Goal: Information Seeking & Learning: Learn about a topic

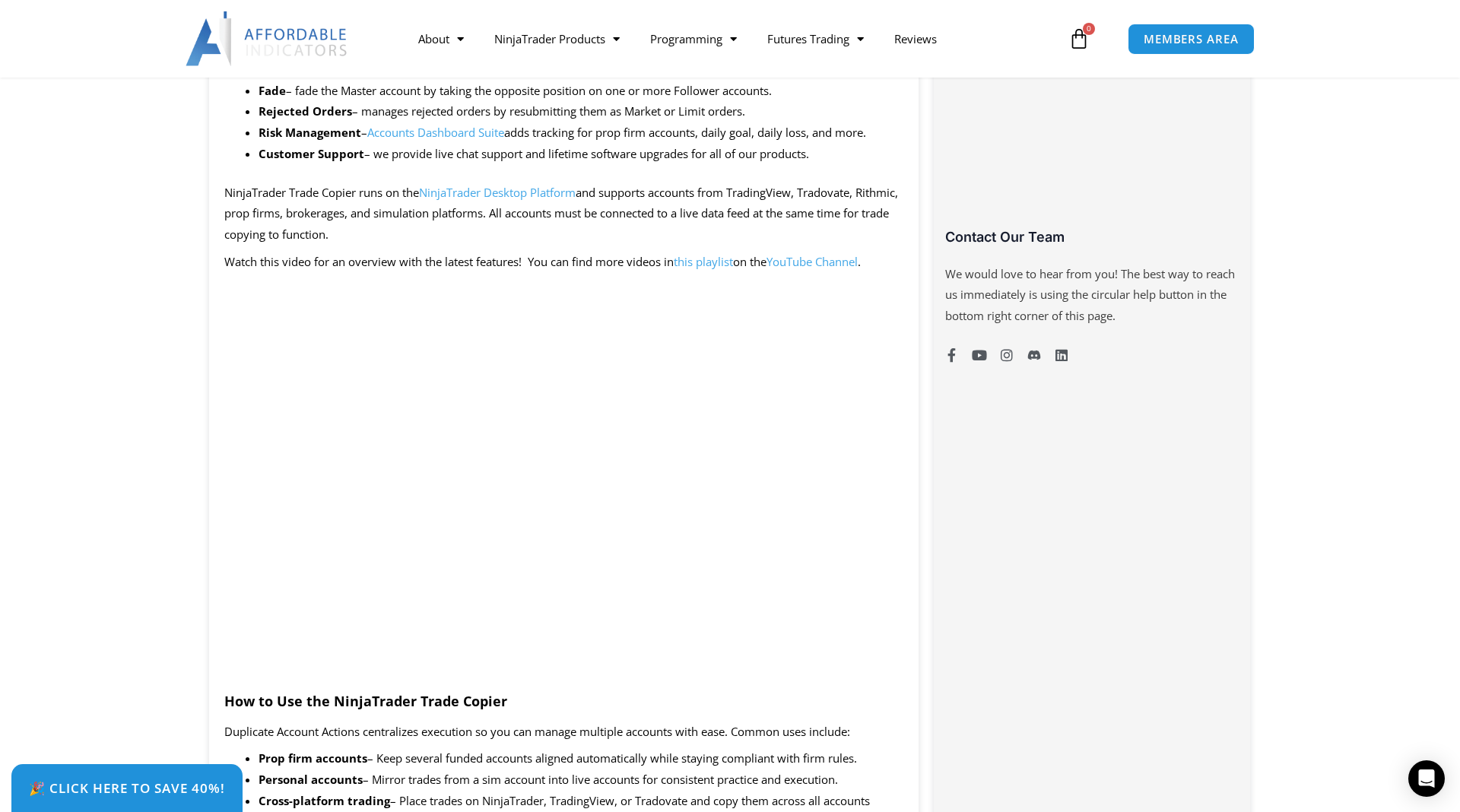
scroll to position [985, 0]
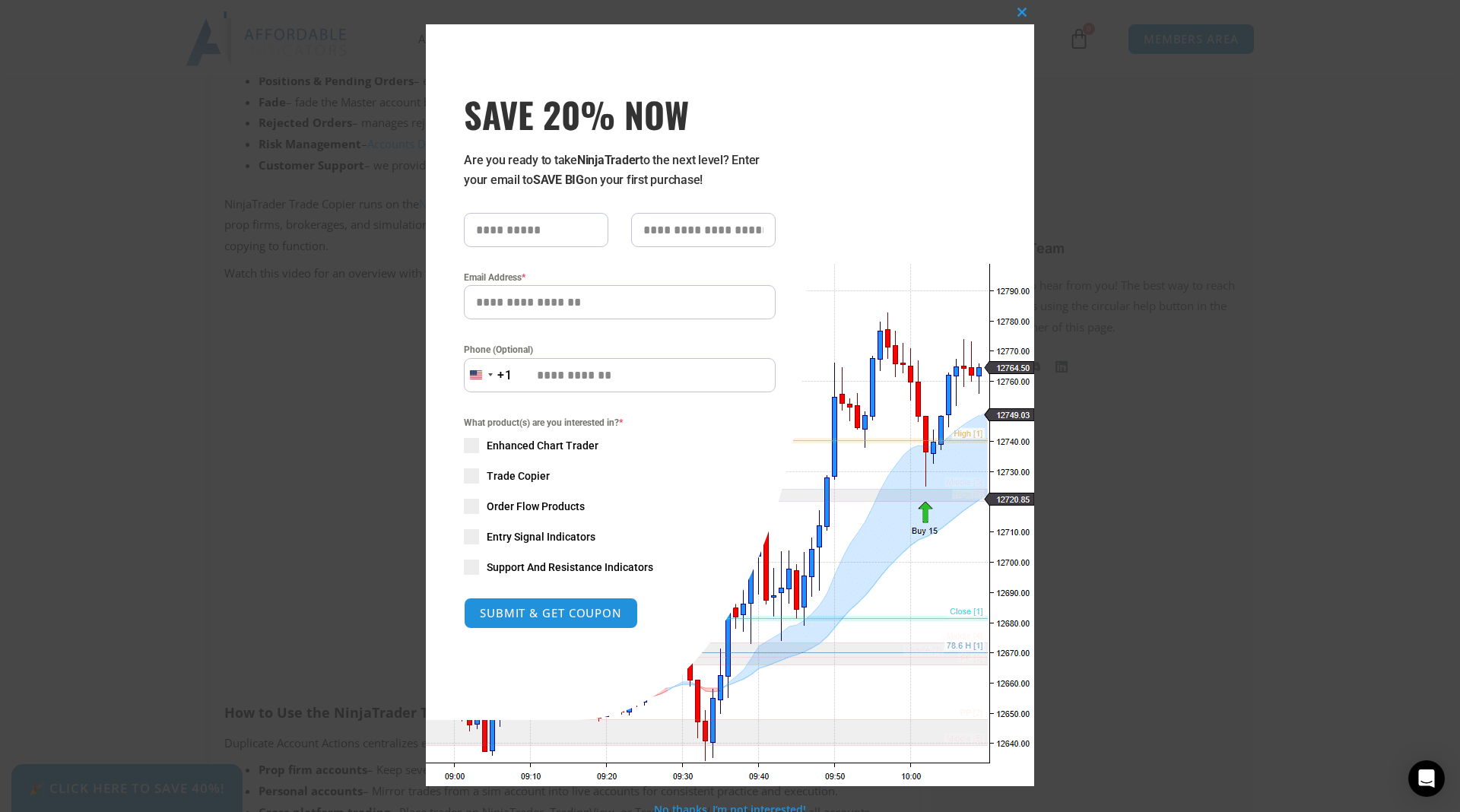
click at [967, 33] on div "Close this module SAVE 20% NOW Are you ready to take NinjaTrader to the next le…" at bounding box center [729, 405] width 608 height 761
click at [1021, 15] on span at bounding box center [1022, 12] width 24 height 9
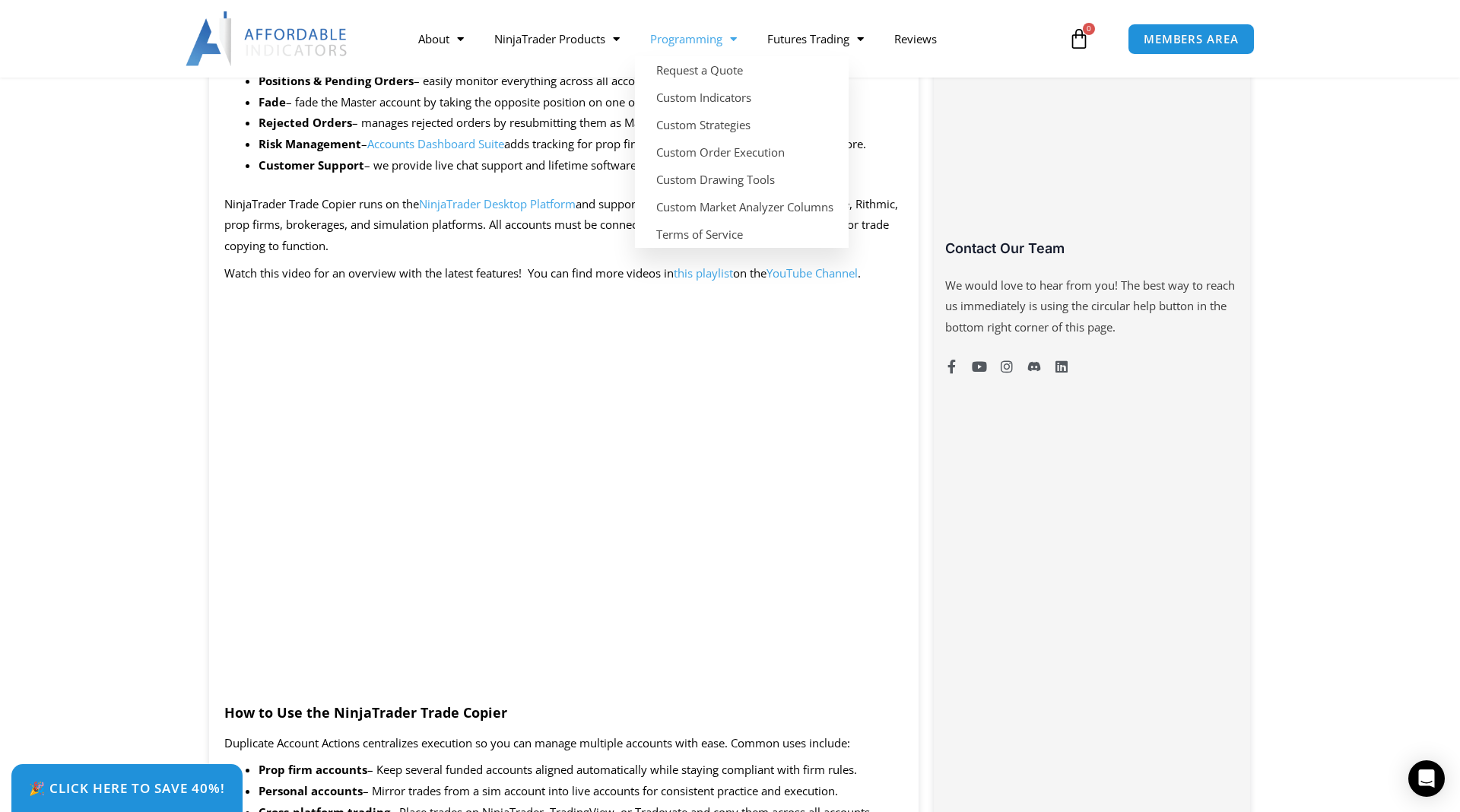
click at [708, 34] on link "Programming" at bounding box center [693, 38] width 117 height 35
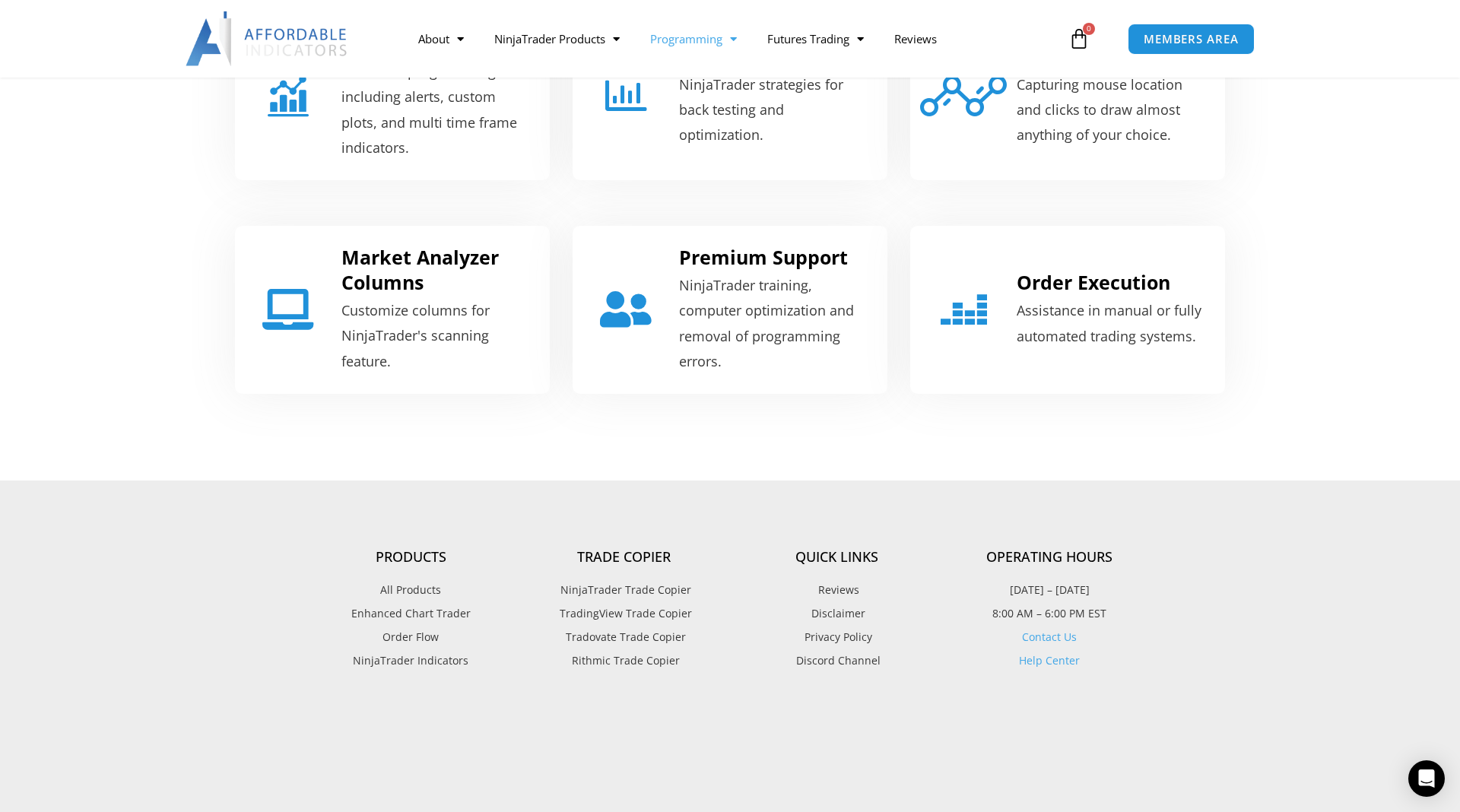
scroll to position [739, 0]
click at [410, 310] on p "Customize columns for NinjaTrader's scanning feature." at bounding box center [436, 333] width 189 height 76
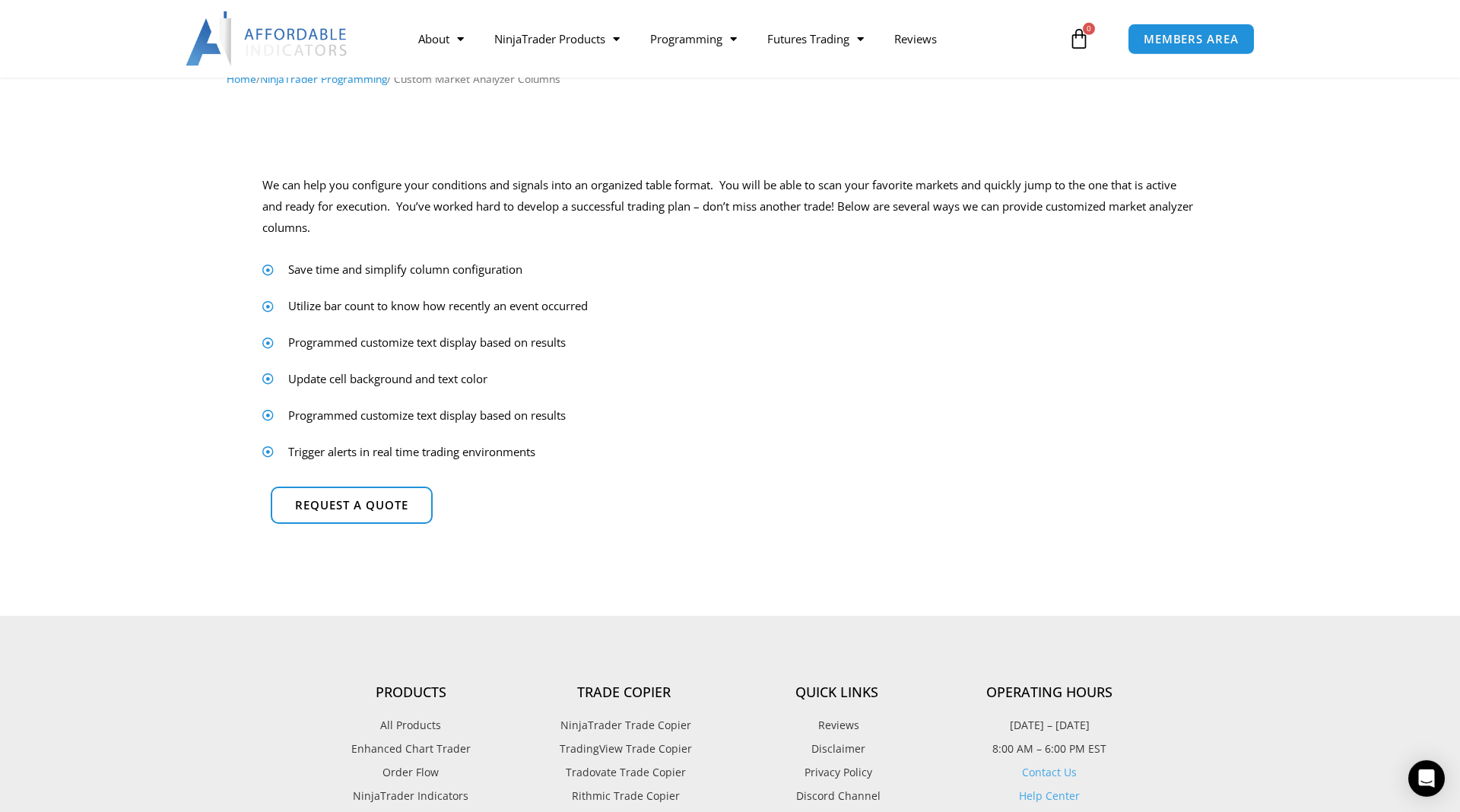
scroll to position [164, 0]
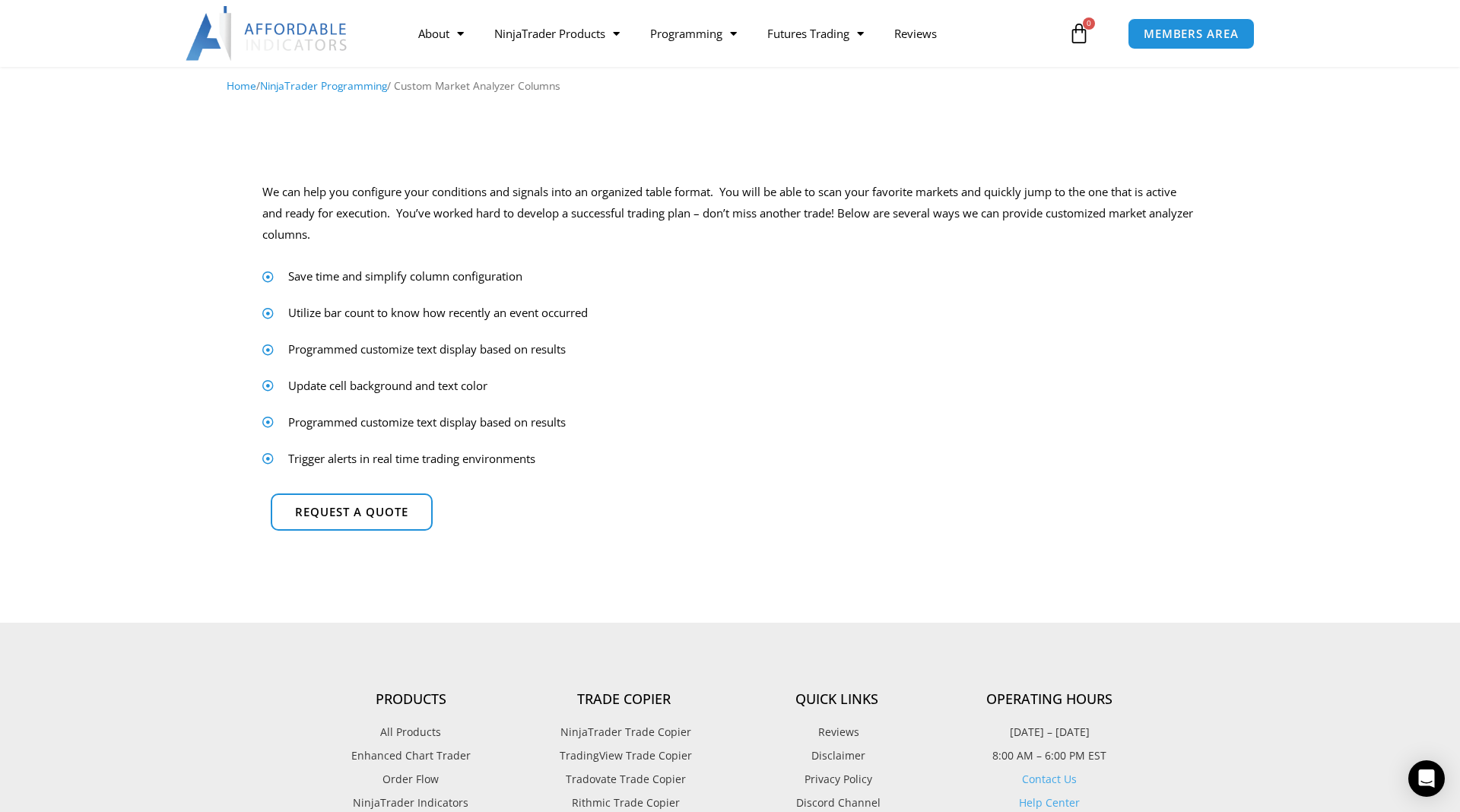
click at [325, 389] on span "Update cell background and text color" at bounding box center [385, 386] width 203 height 22
click at [327, 356] on span "Programmed customize text display based on results" at bounding box center [425, 349] width 281 height 22
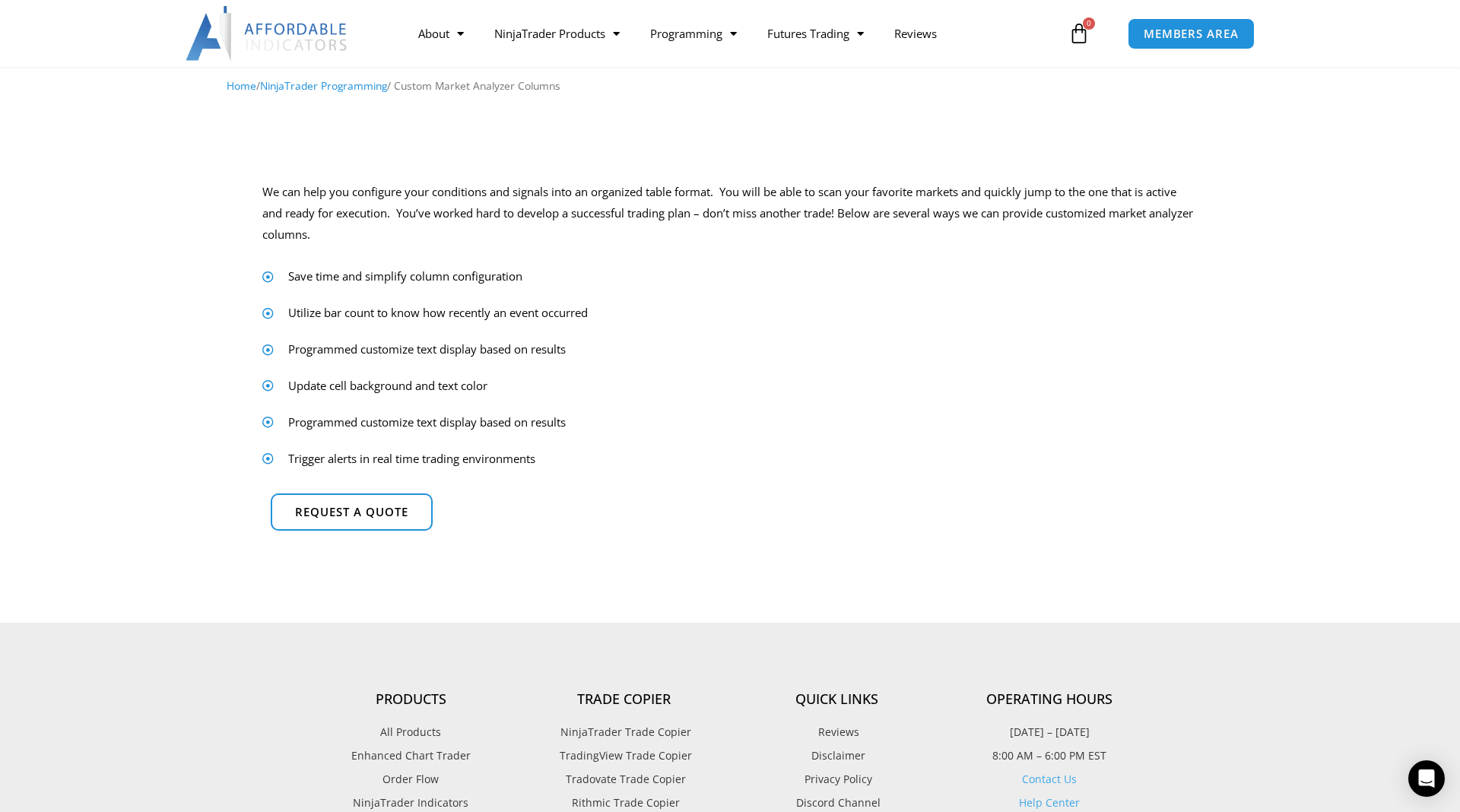
click at [327, 356] on span "Programmed customize text display based on results" at bounding box center [425, 349] width 281 height 22
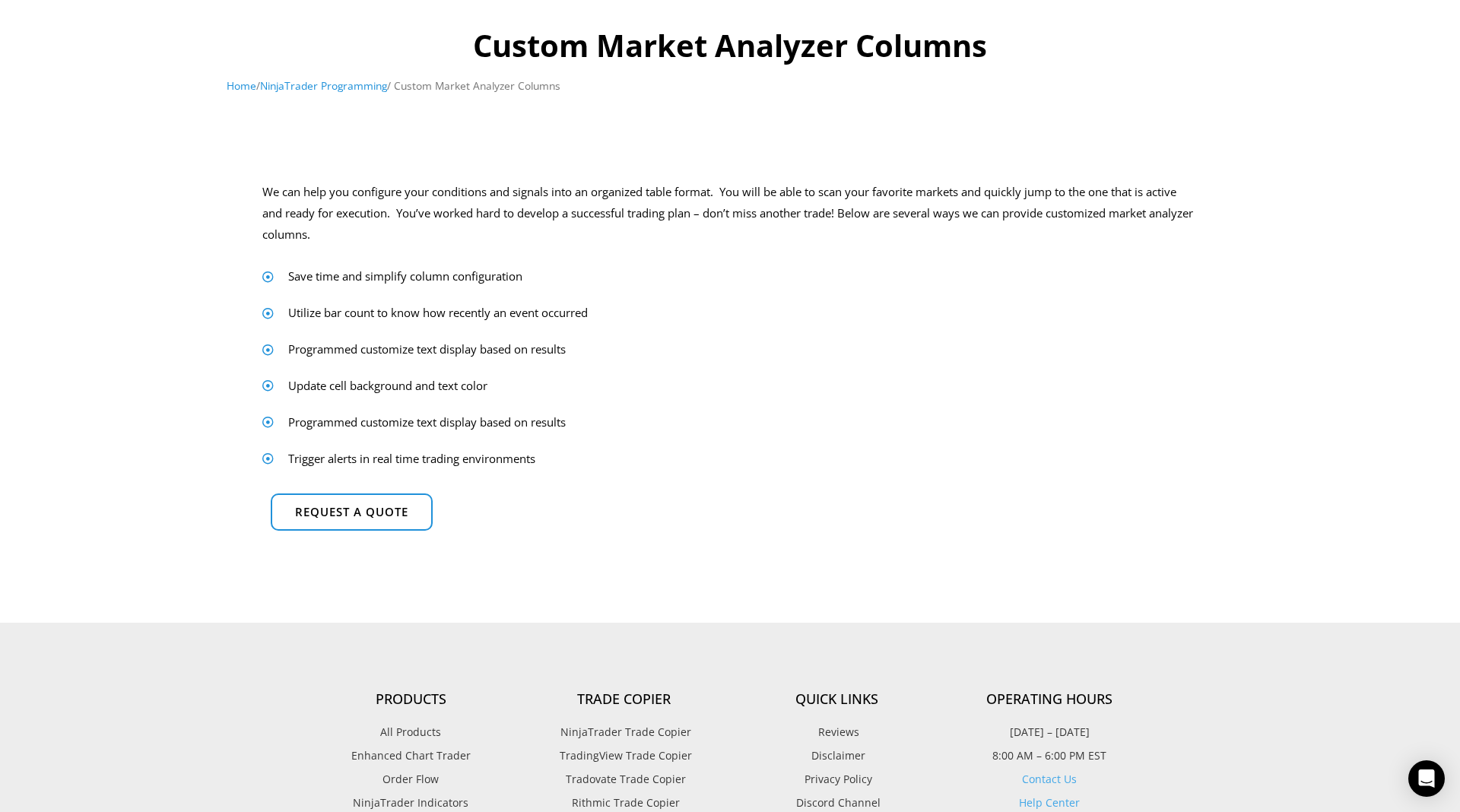
scroll to position [0, 0]
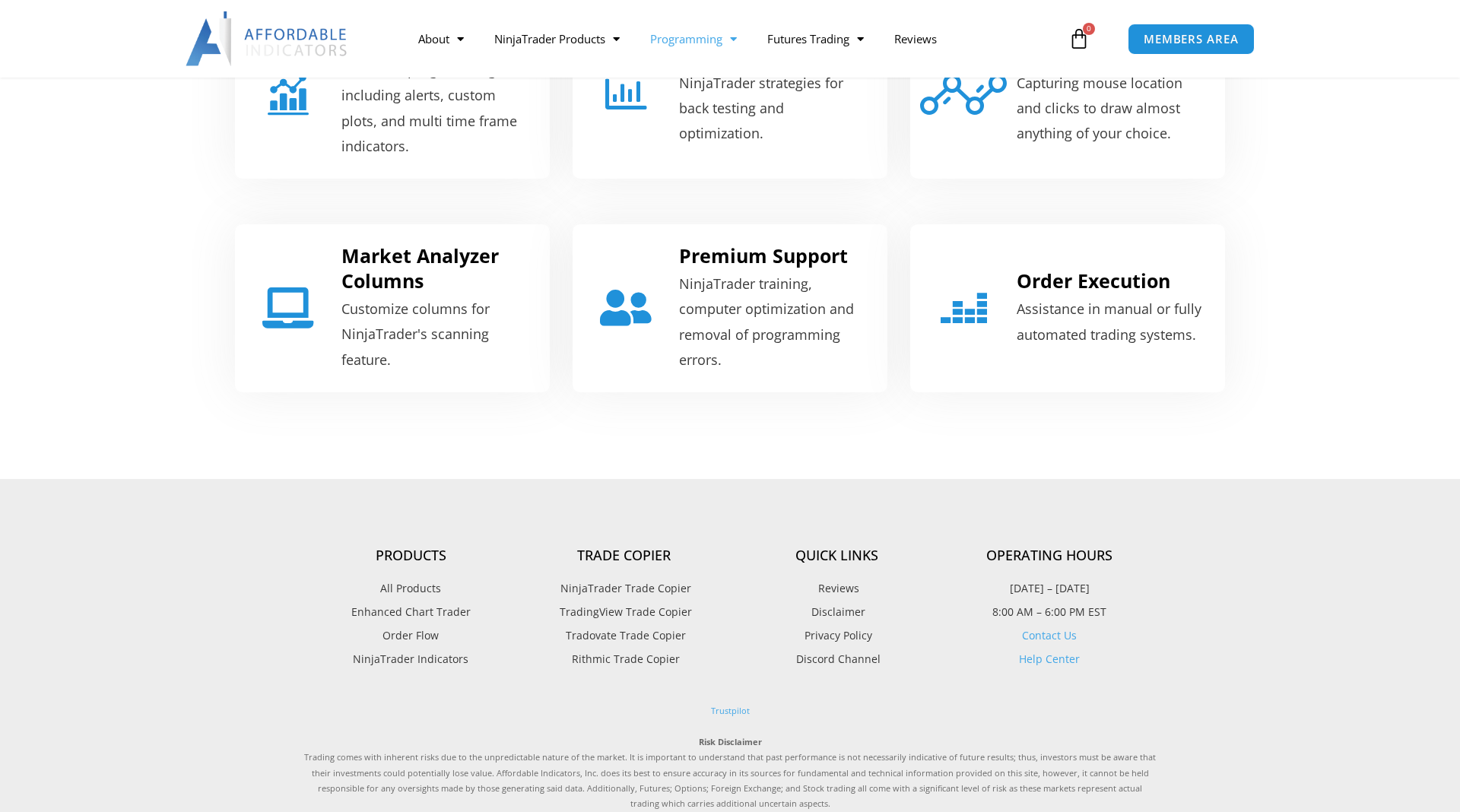
scroll to position [739, 0]
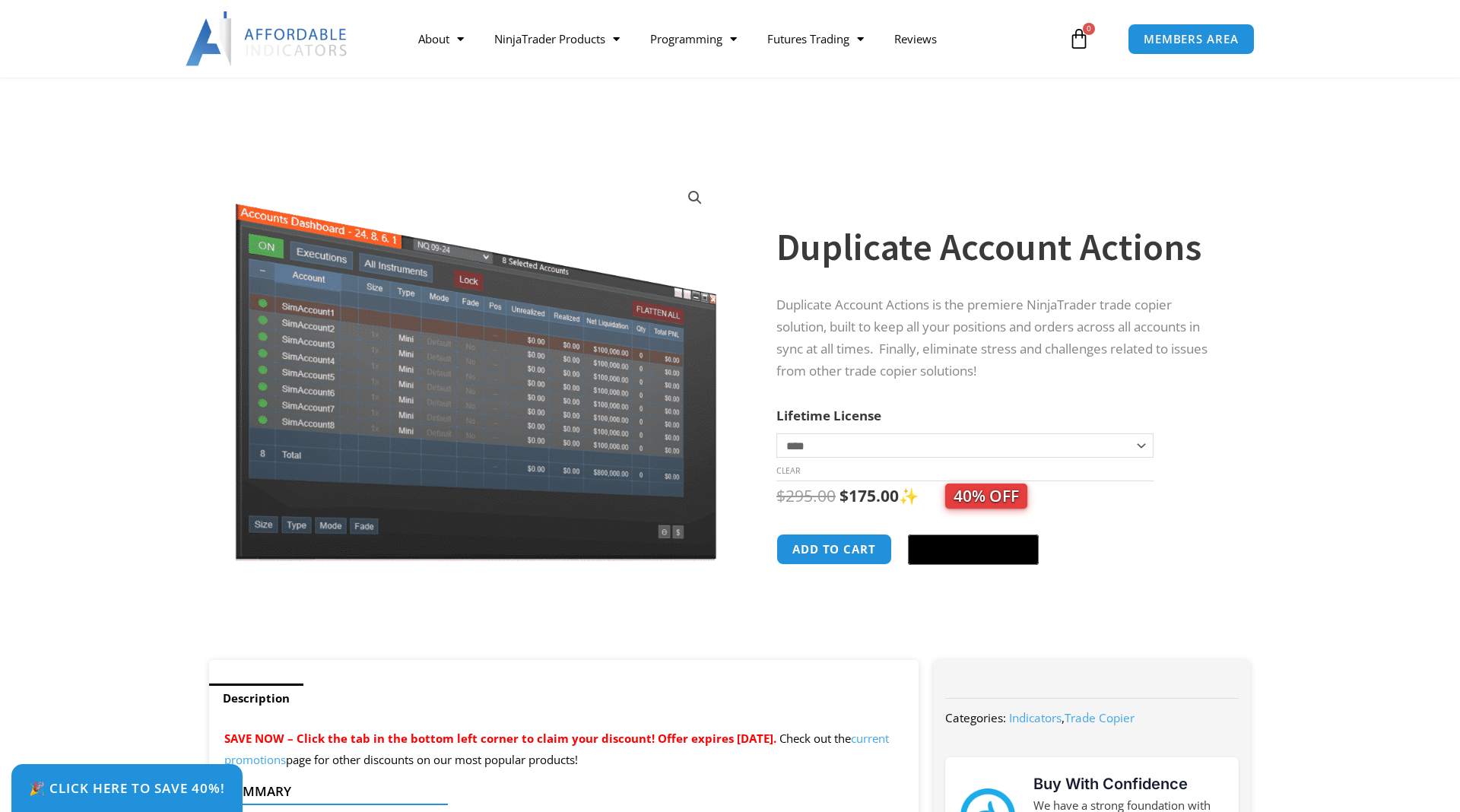
scroll to position [985, 0]
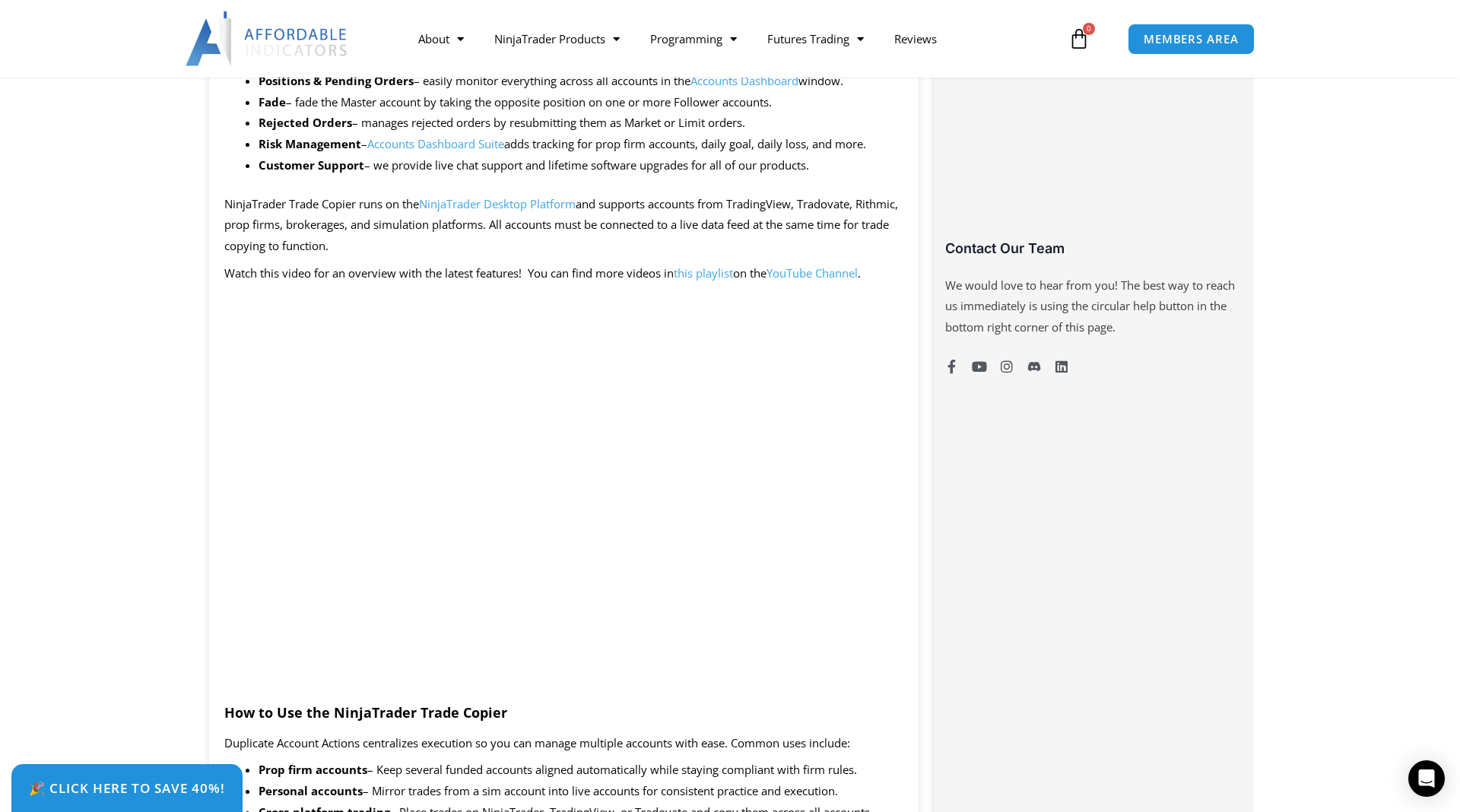
click at [825, 218] on p "NinjaTrader Trade Copier runs on the NinjaTrader Desktop Platform and supports …" at bounding box center [563, 226] width 679 height 64
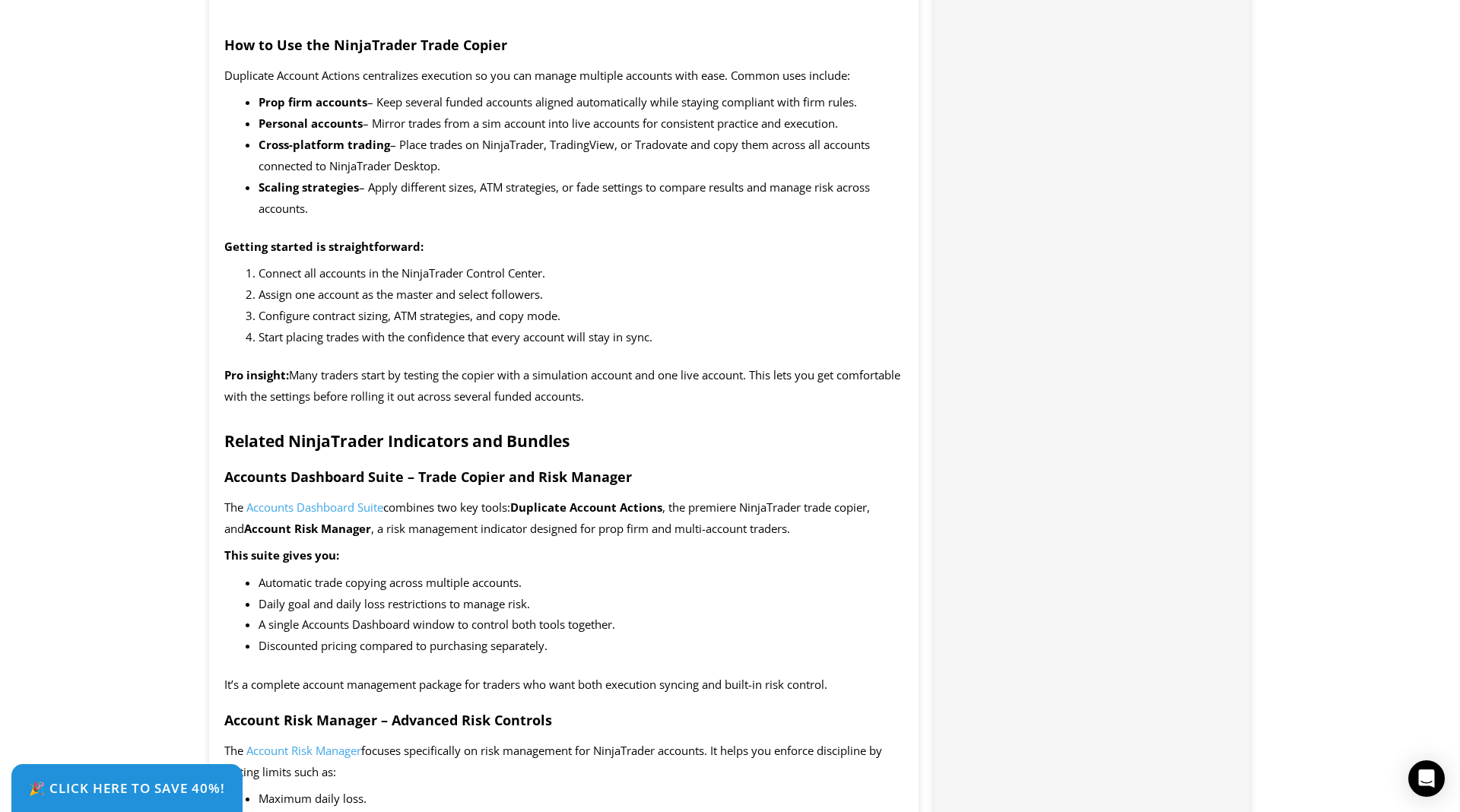
scroll to position [0, 0]
